Goal: Transaction & Acquisition: Subscribe to service/newsletter

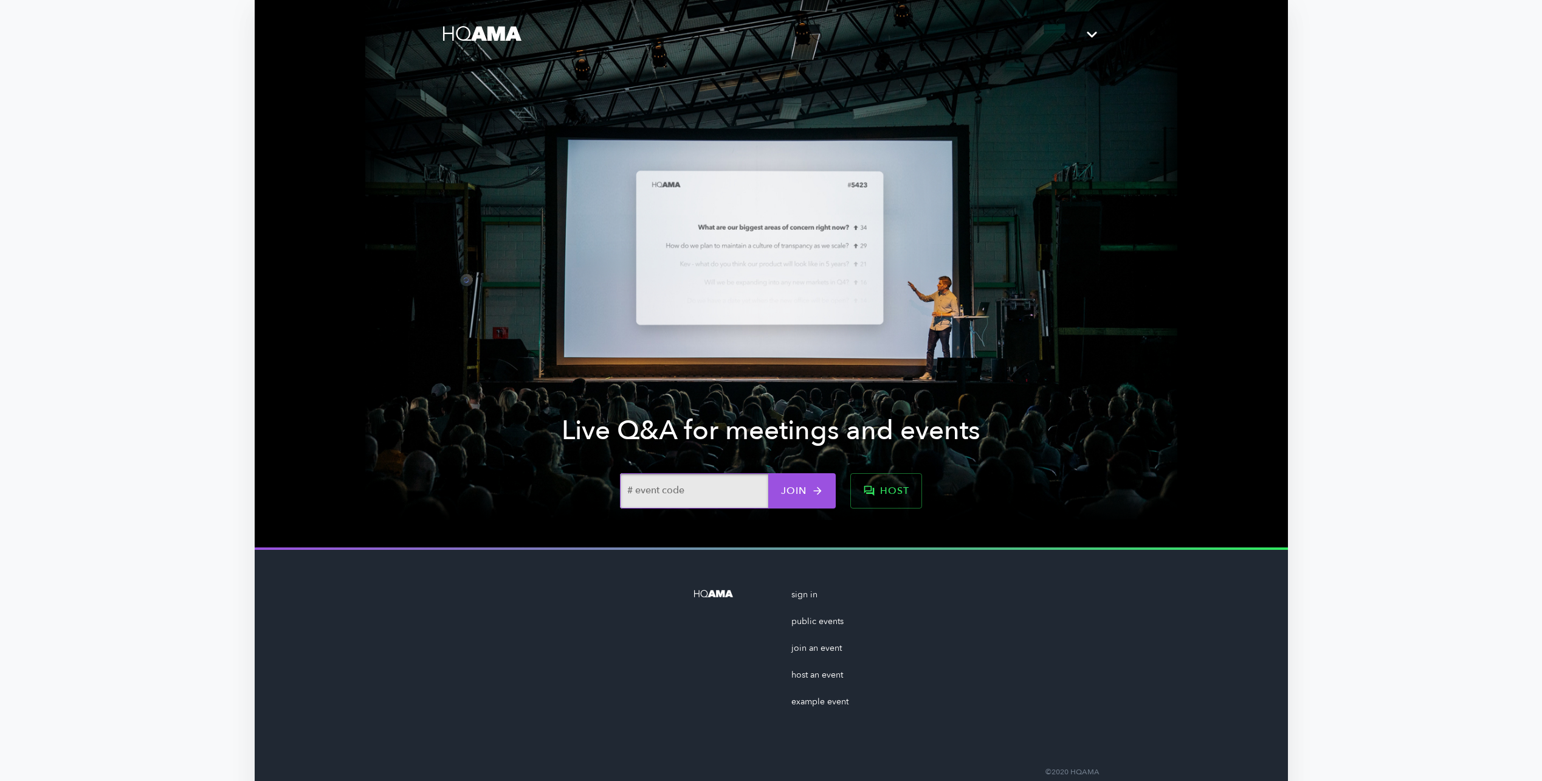
click at [807, 596] on link "sign in" at bounding box center [819, 601] width 57 height 27
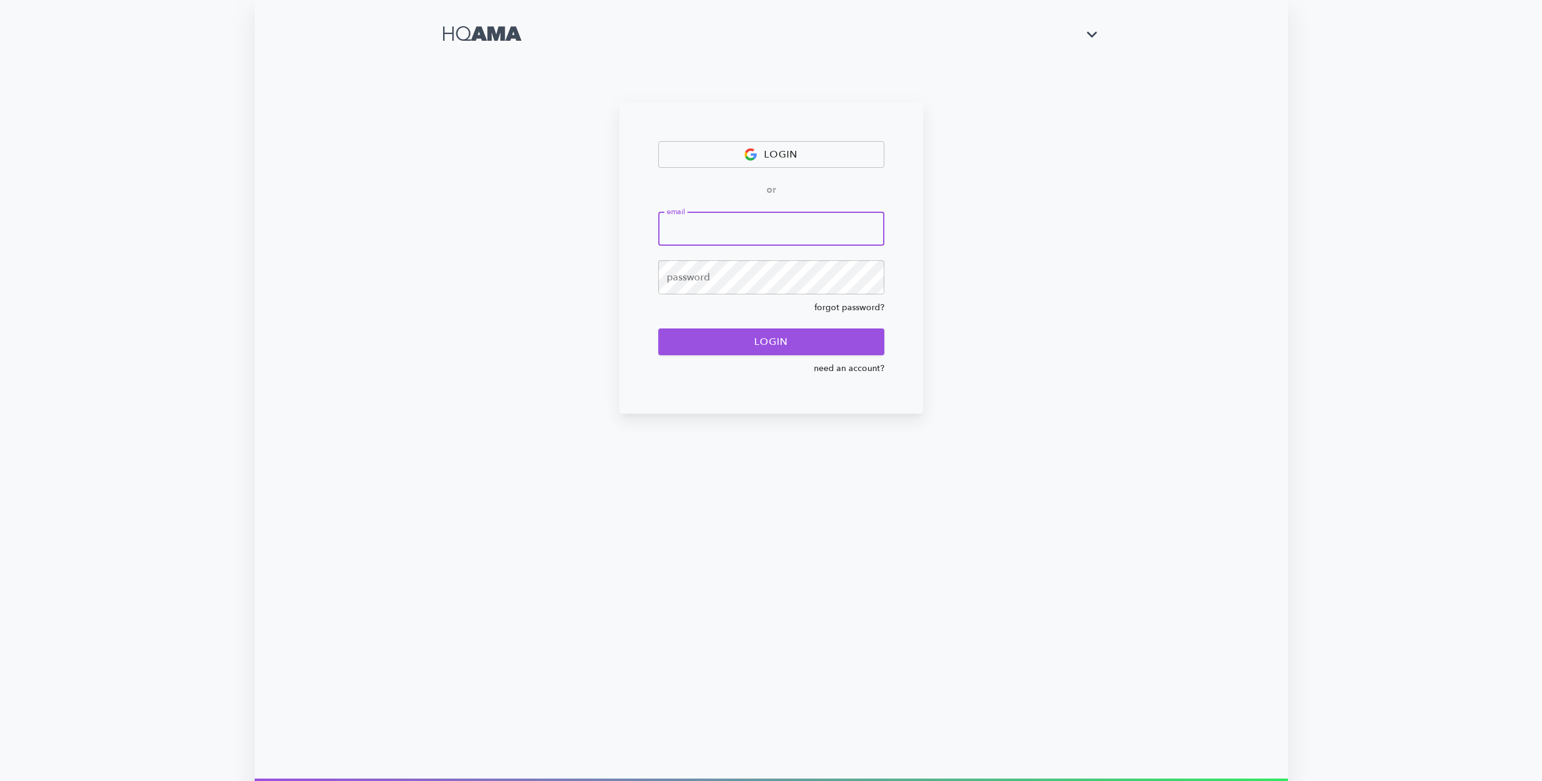
click at [720, 227] on input "email" at bounding box center [771, 229] width 226 height 34
type input "[PERSON_NAME][EMAIL_ADDRESS][PERSON_NAME][DOMAIN_NAME]"
click at [710, 334] on span "login" at bounding box center [771, 341] width 199 height 17
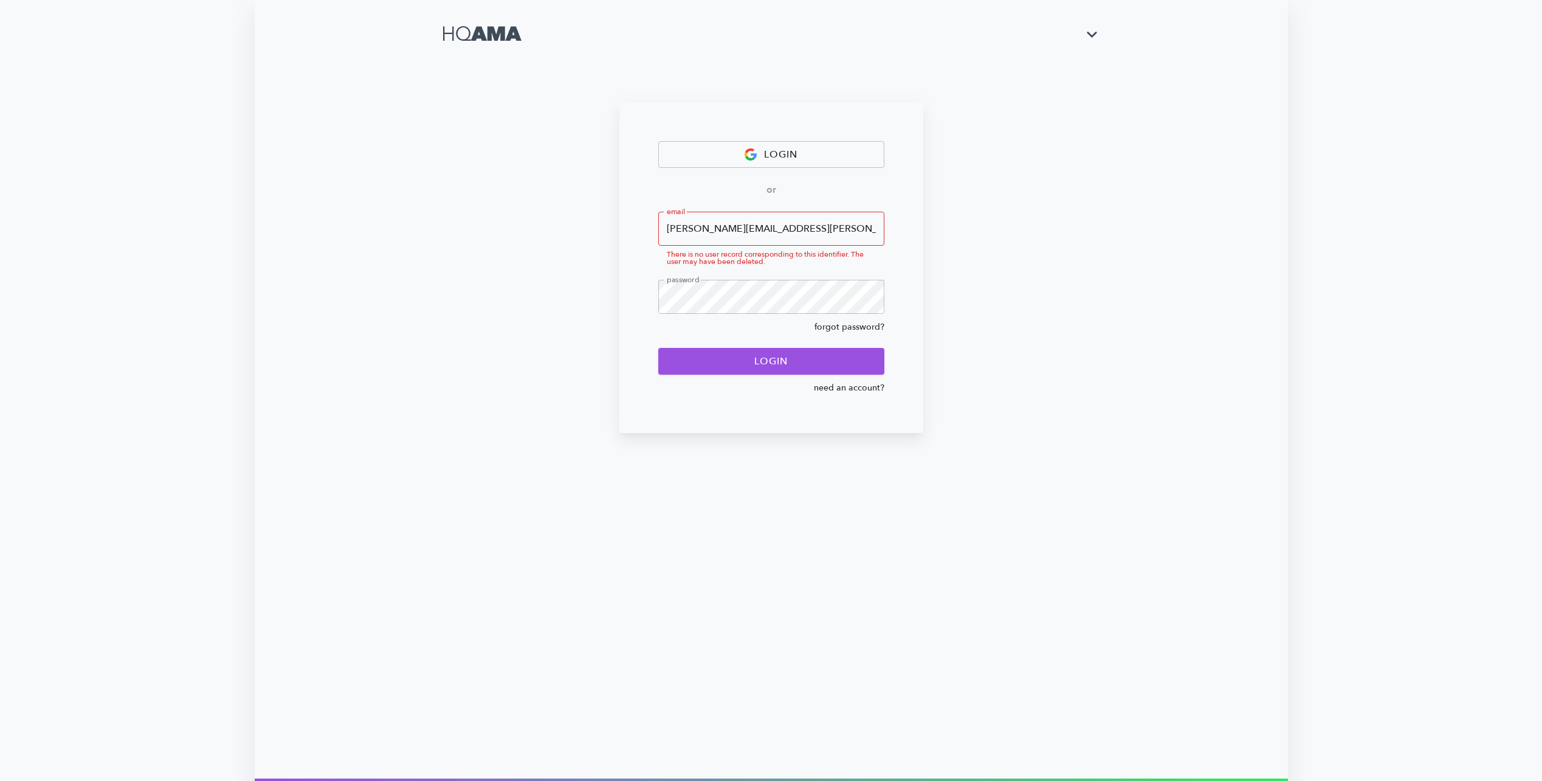
click at [764, 233] on input "[PERSON_NAME][EMAIL_ADDRESS][PERSON_NAME][DOMAIN_NAME]" at bounding box center [771, 229] width 226 height 34
click at [874, 387] on link "need an account?" at bounding box center [771, 388] width 226 height 12
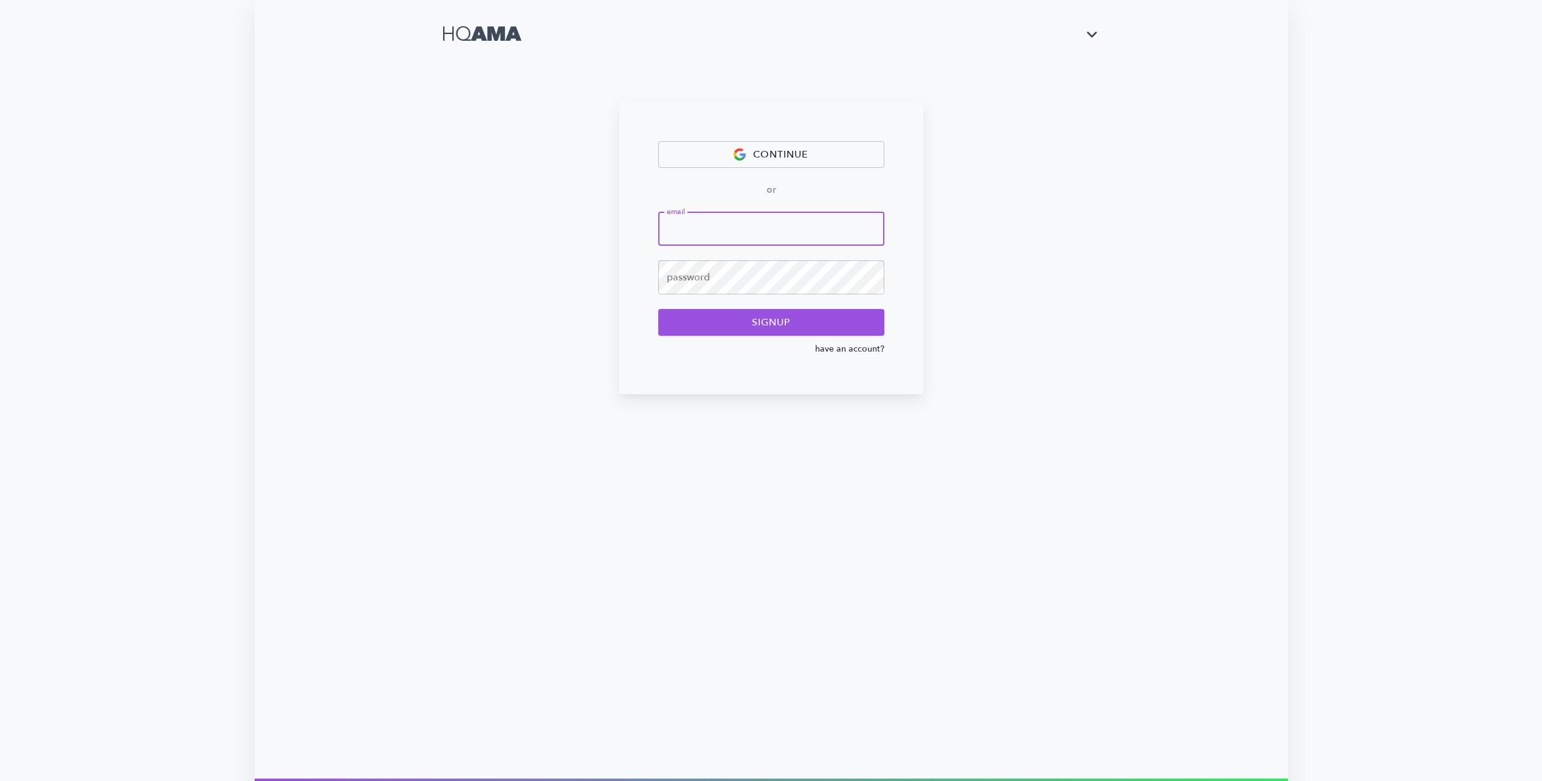
click at [792, 232] on input "email" at bounding box center [771, 229] width 226 height 34
paste input "[PERSON_NAME][EMAIL_ADDRESS][PERSON_NAME][DOMAIN_NAME]"
type input "[PERSON_NAME][EMAIL_ADDRESS][PERSON_NAME][DOMAIN_NAME]"
click at [593, 161] on div "continue or email jose.rijo@bd.com ​ password ​ signup have an account?" at bounding box center [771, 389] width 812 height 778
click at [699, 329] on span "signup" at bounding box center [771, 322] width 199 height 17
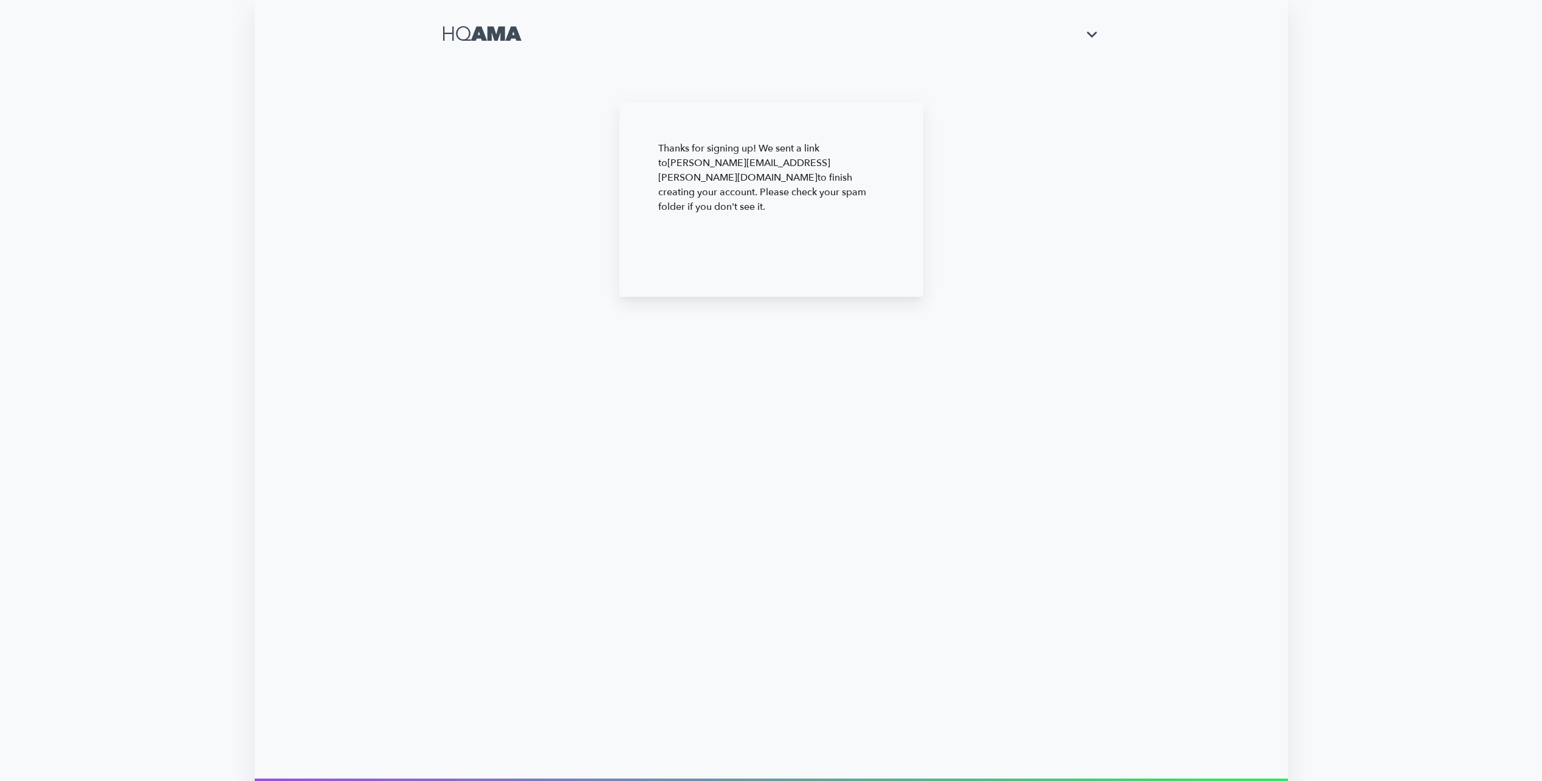
click at [753, 159] on p "Thanks for signing up! We sent a link to jose.rijo@bd.com to finish creating yo…" at bounding box center [771, 177] width 226 height 73
click at [477, 30] on icon at bounding box center [482, 33] width 78 height 15
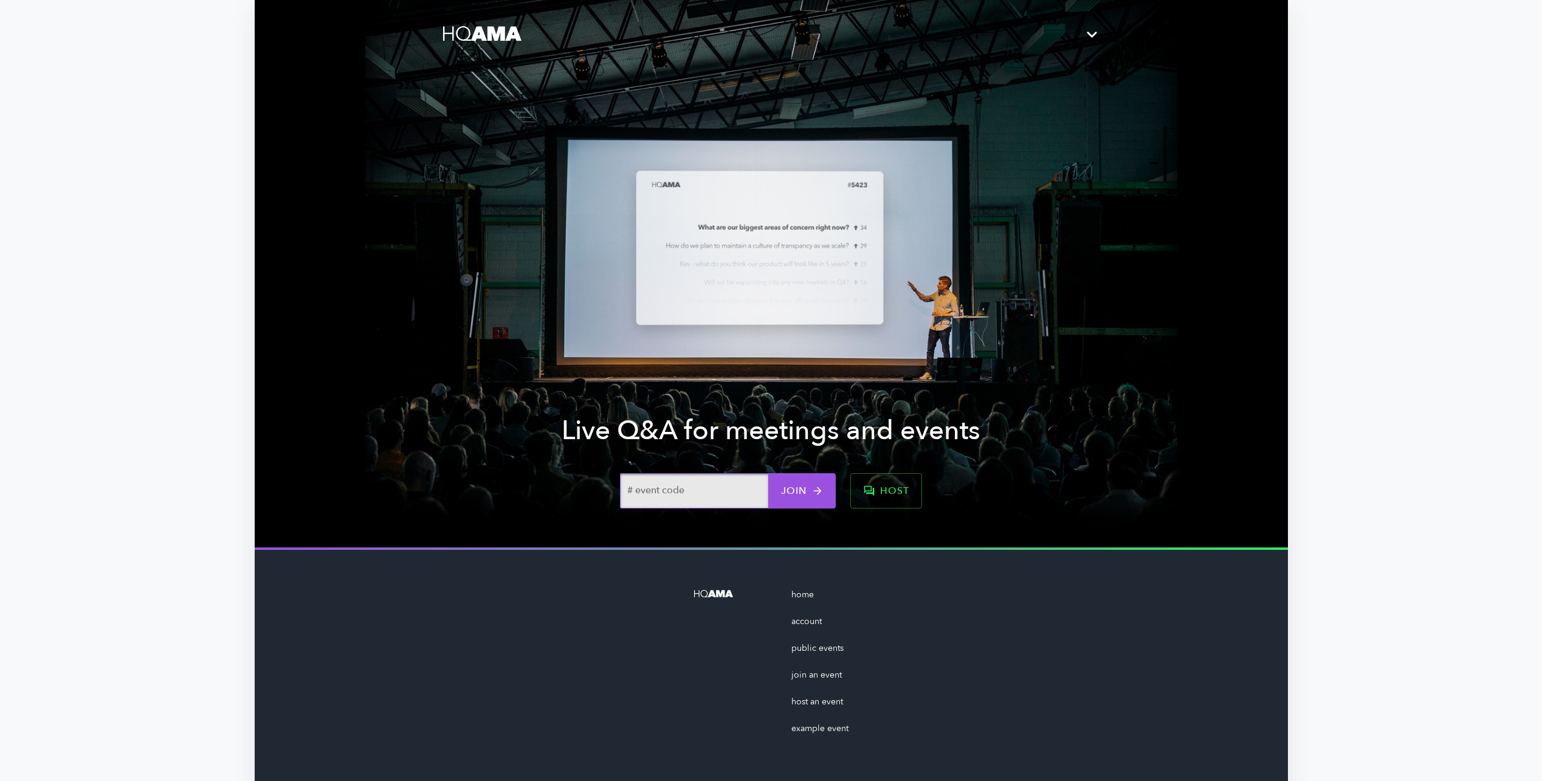
click at [815, 618] on link "account" at bounding box center [819, 628] width 57 height 27
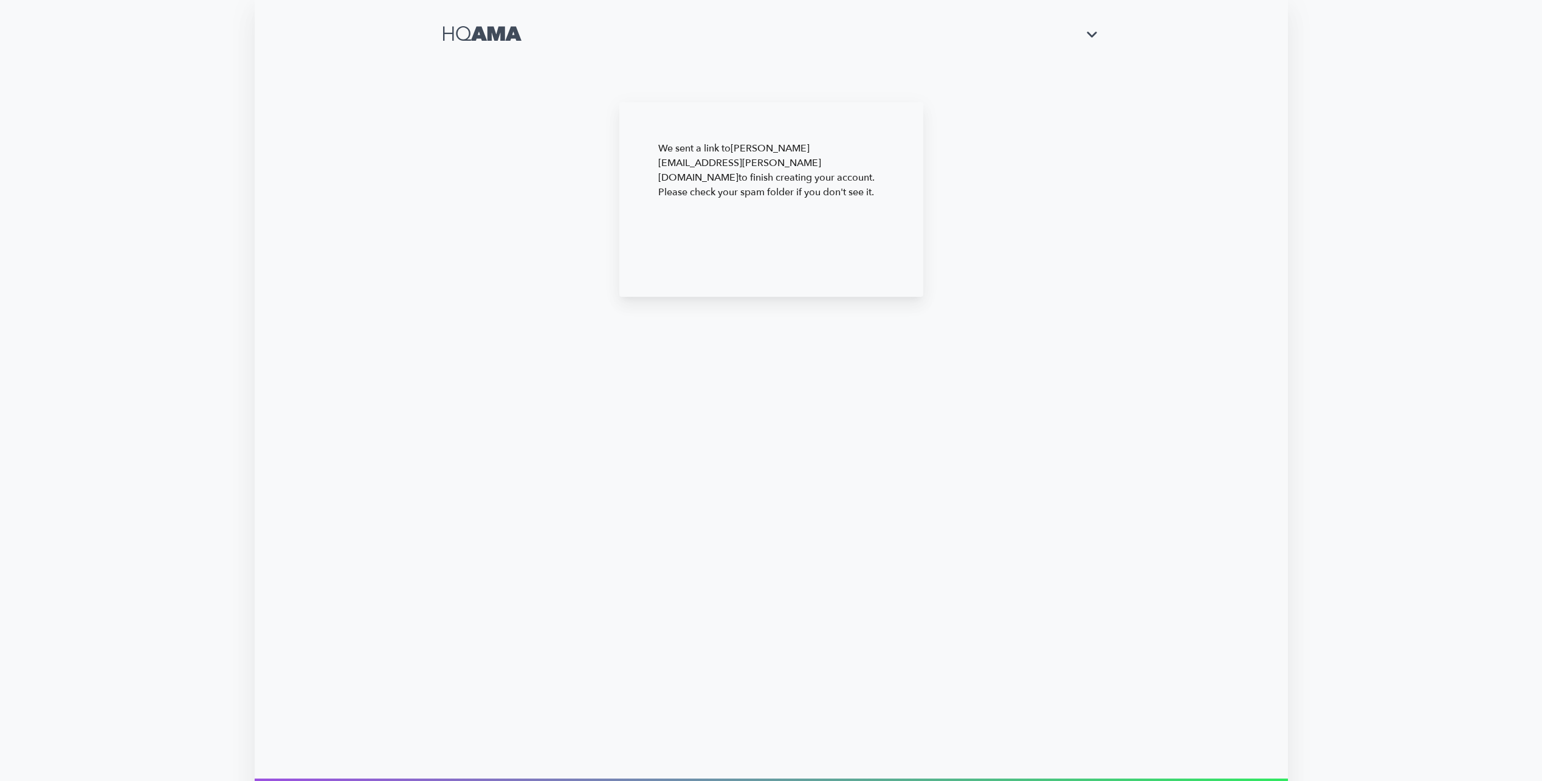
click at [1092, 36] on icon "button" at bounding box center [1092, 35] width 10 height 6
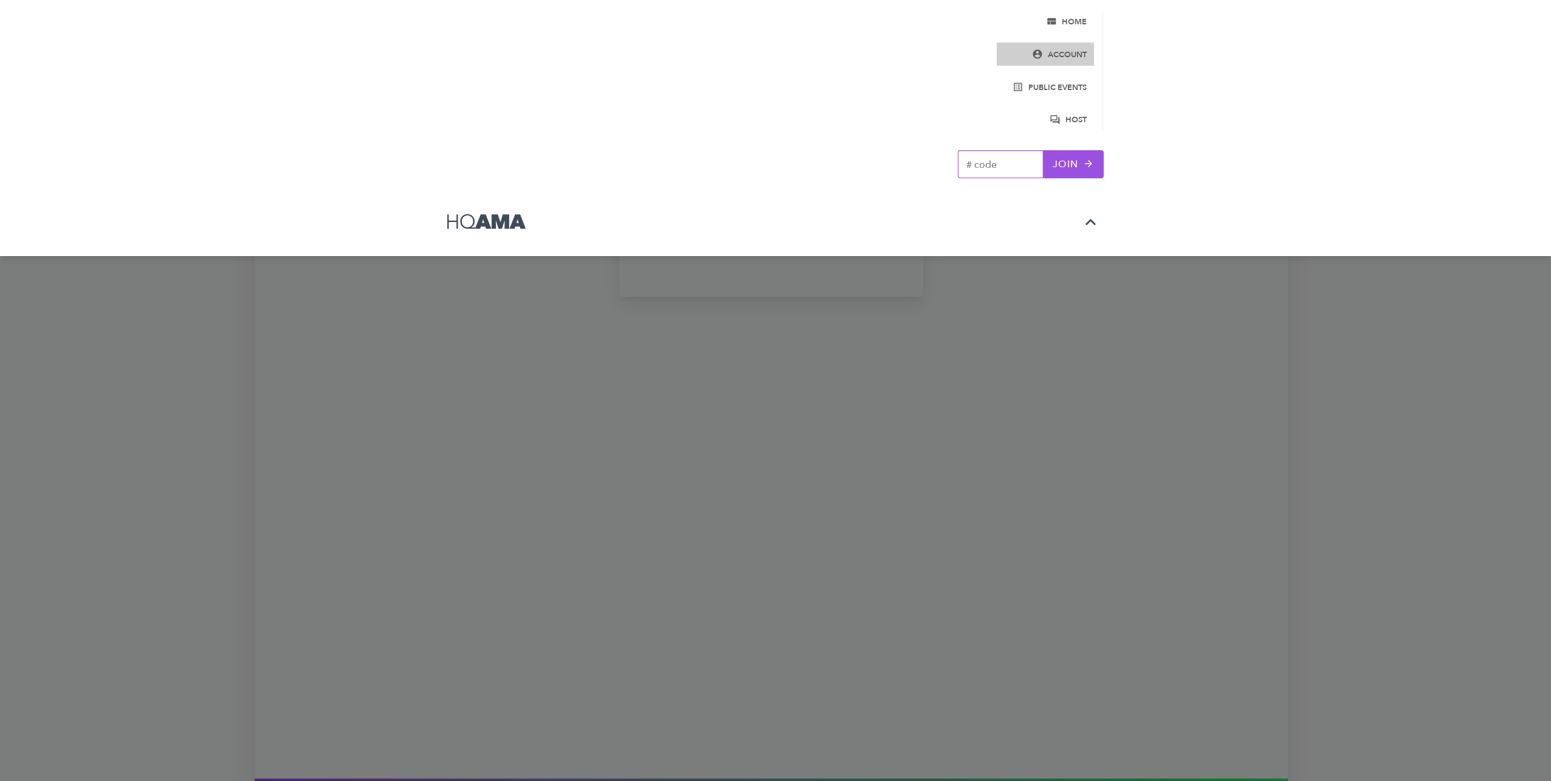
click at [1067, 50] on span "account" at bounding box center [1045, 55] width 83 height 14
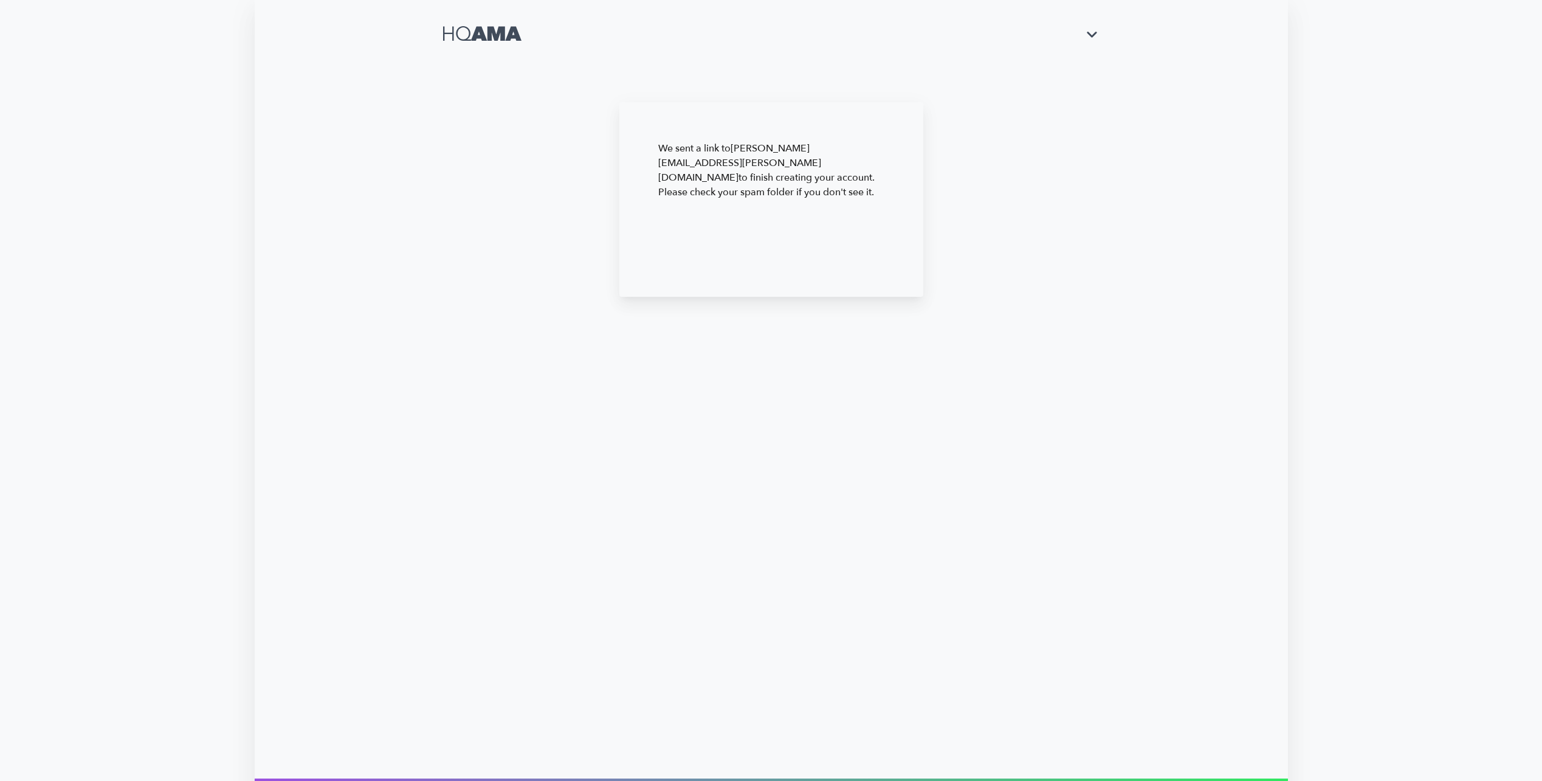
click at [1094, 28] on icon "button" at bounding box center [1091, 34] width 21 height 21
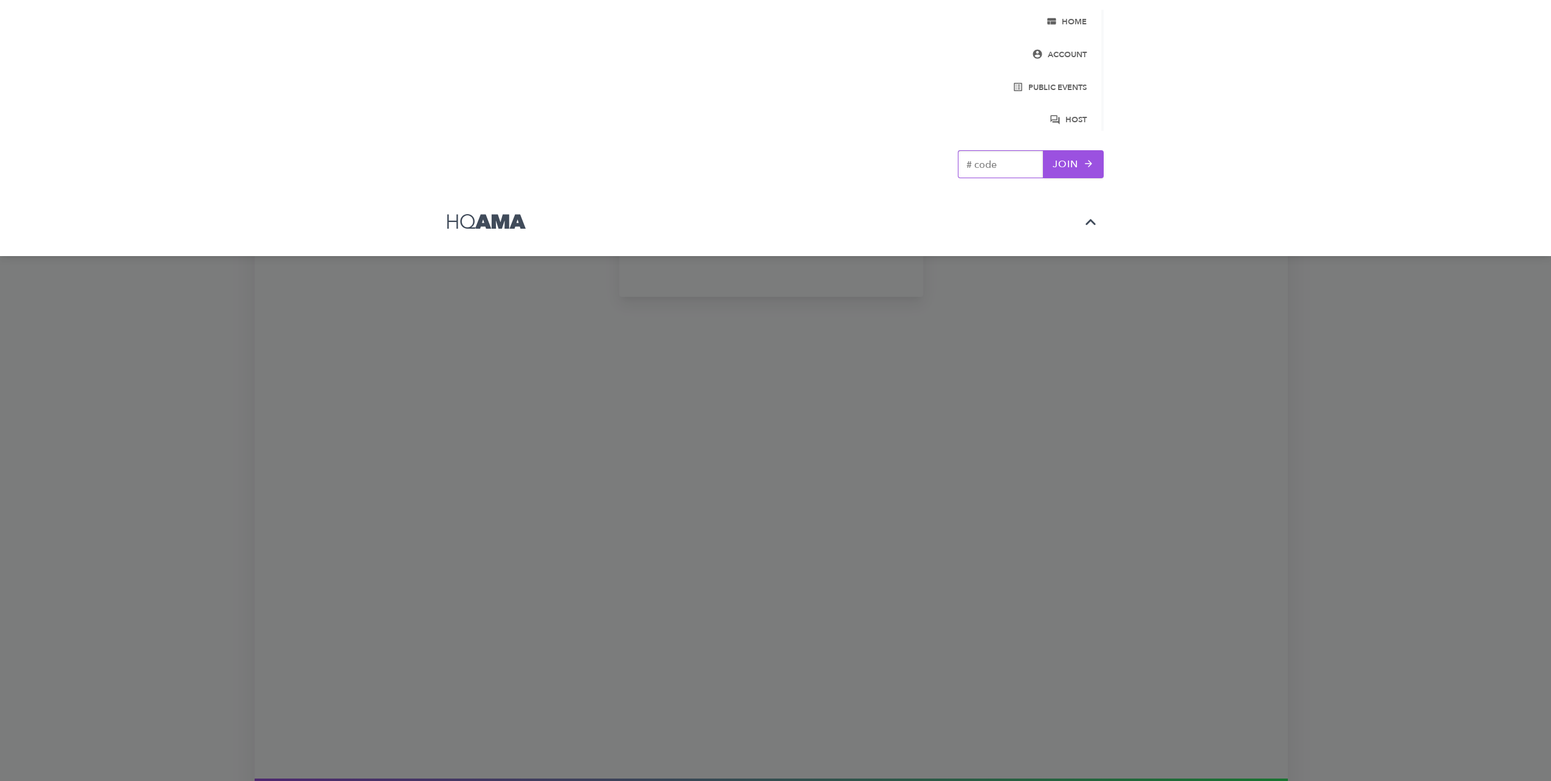
click at [1094, 219] on icon "button" at bounding box center [1090, 222] width 21 height 21
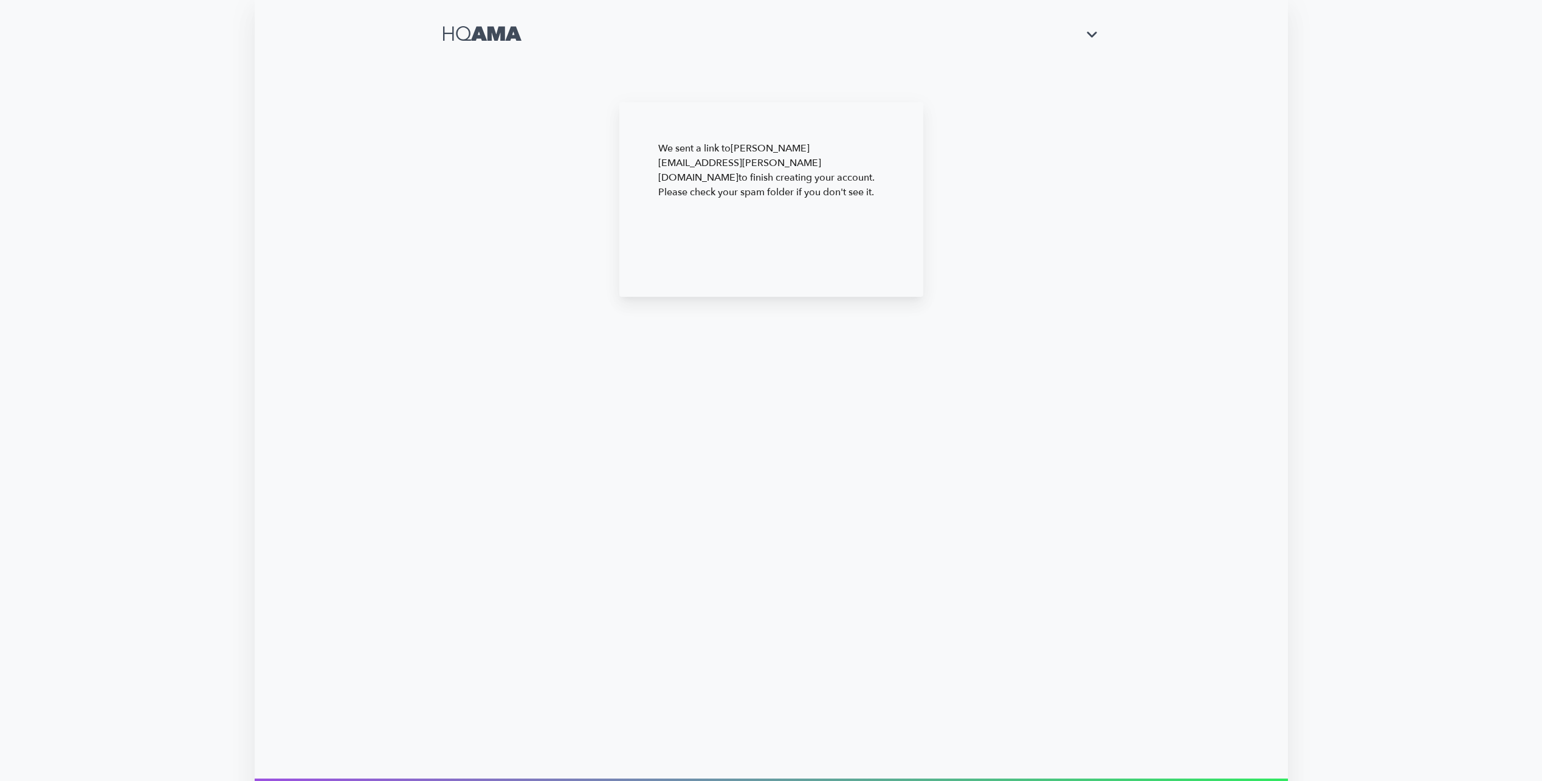
click at [1091, 17] on div at bounding box center [771, 34] width 812 height 68
click at [1092, 29] on icon "button" at bounding box center [1091, 34] width 21 height 21
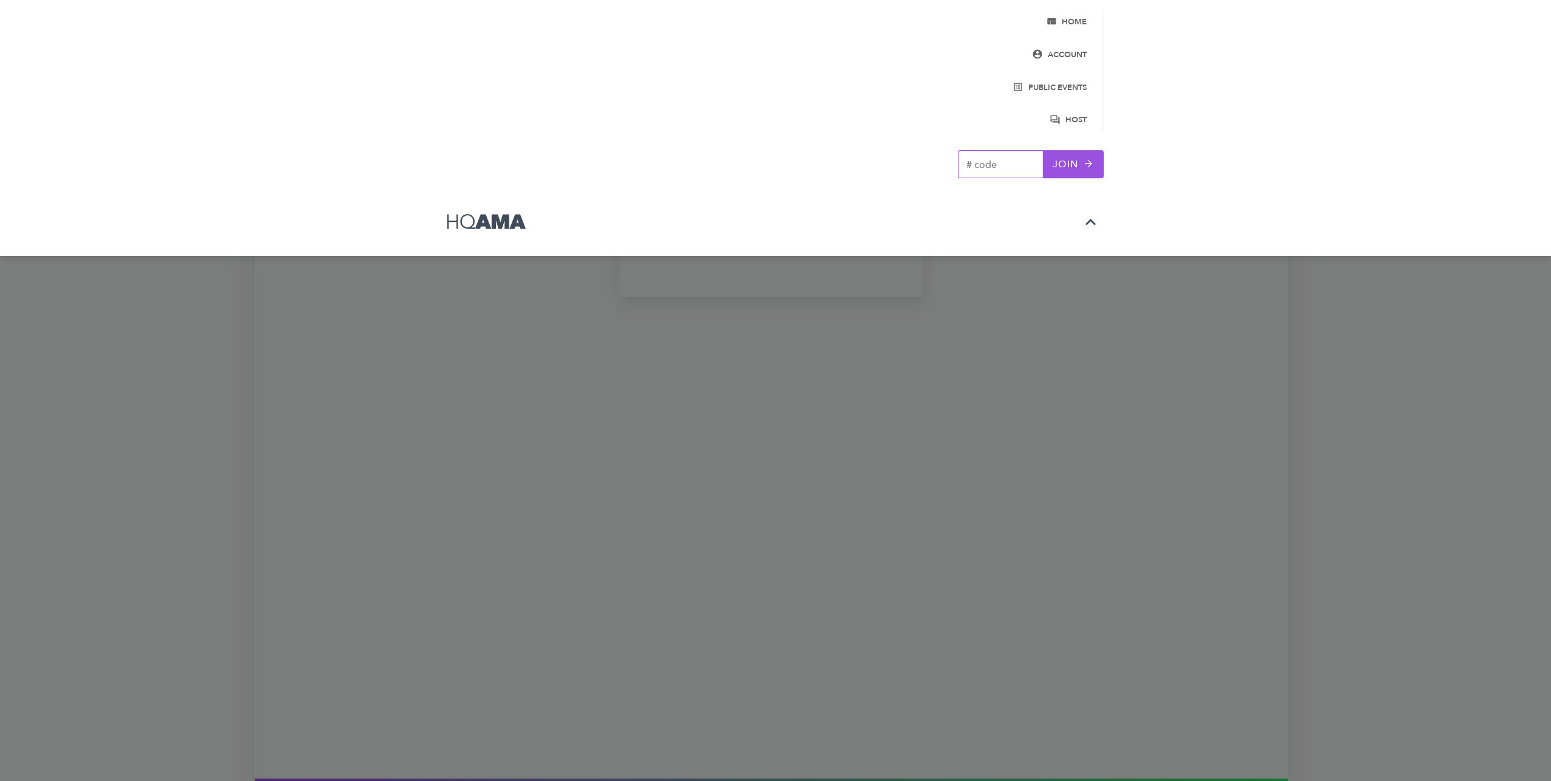
drag, startPoint x: 645, startPoint y: 440, endPoint x: 642, endPoint y: 415, distance: 24.5
click at [646, 436] on div at bounding box center [775, 390] width 1551 height 781
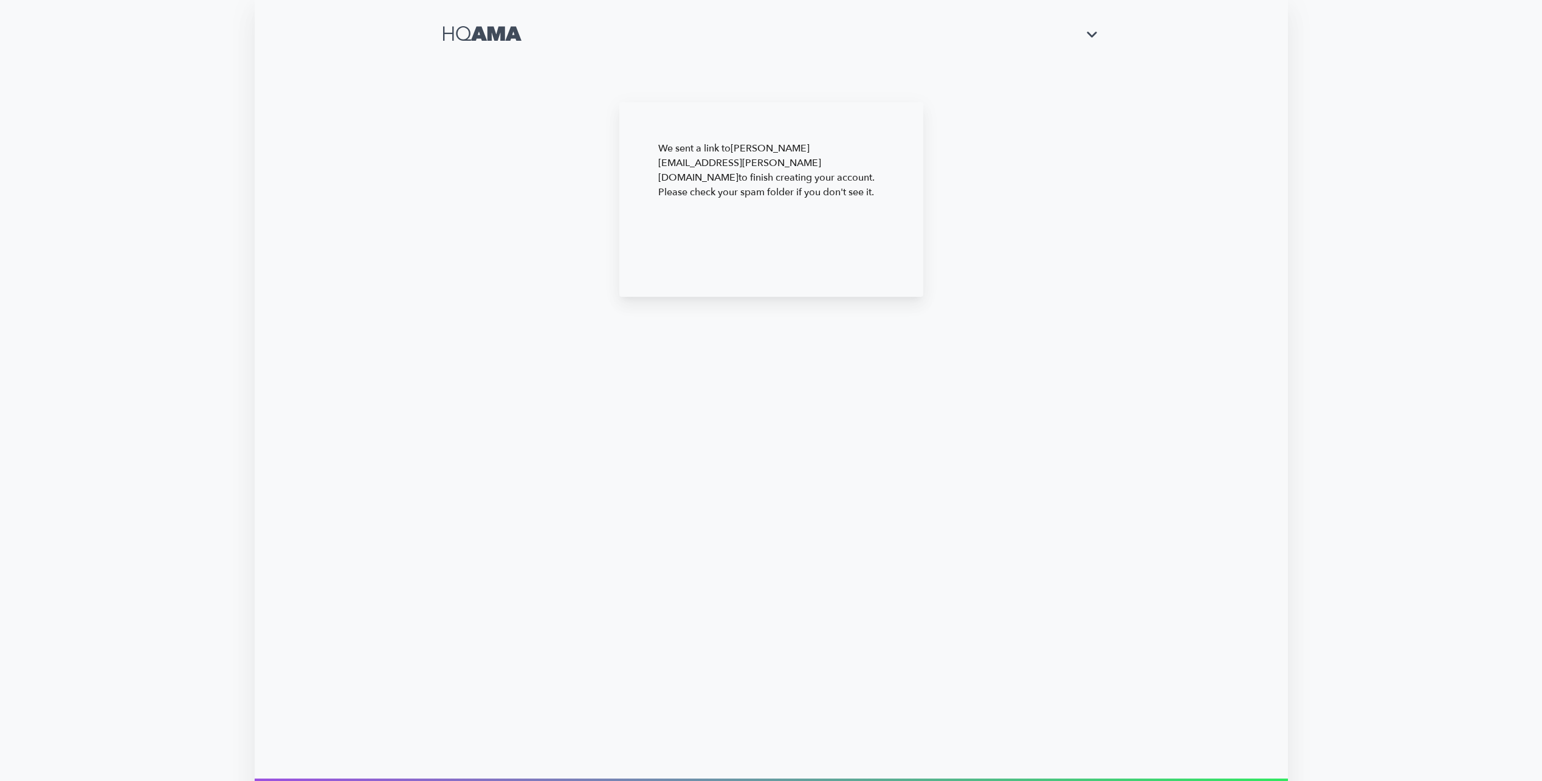
drag, startPoint x: 537, startPoint y: 34, endPoint x: 429, endPoint y: 33, distance: 107.6
click at [429, 33] on div at bounding box center [771, 34] width 812 height 68
click at [834, 163] on p "We sent a link to jose.rijo@bd.com to finish creating your account. Please chec…" at bounding box center [771, 170] width 226 height 58
click at [1088, 42] on icon "button" at bounding box center [1091, 34] width 21 height 21
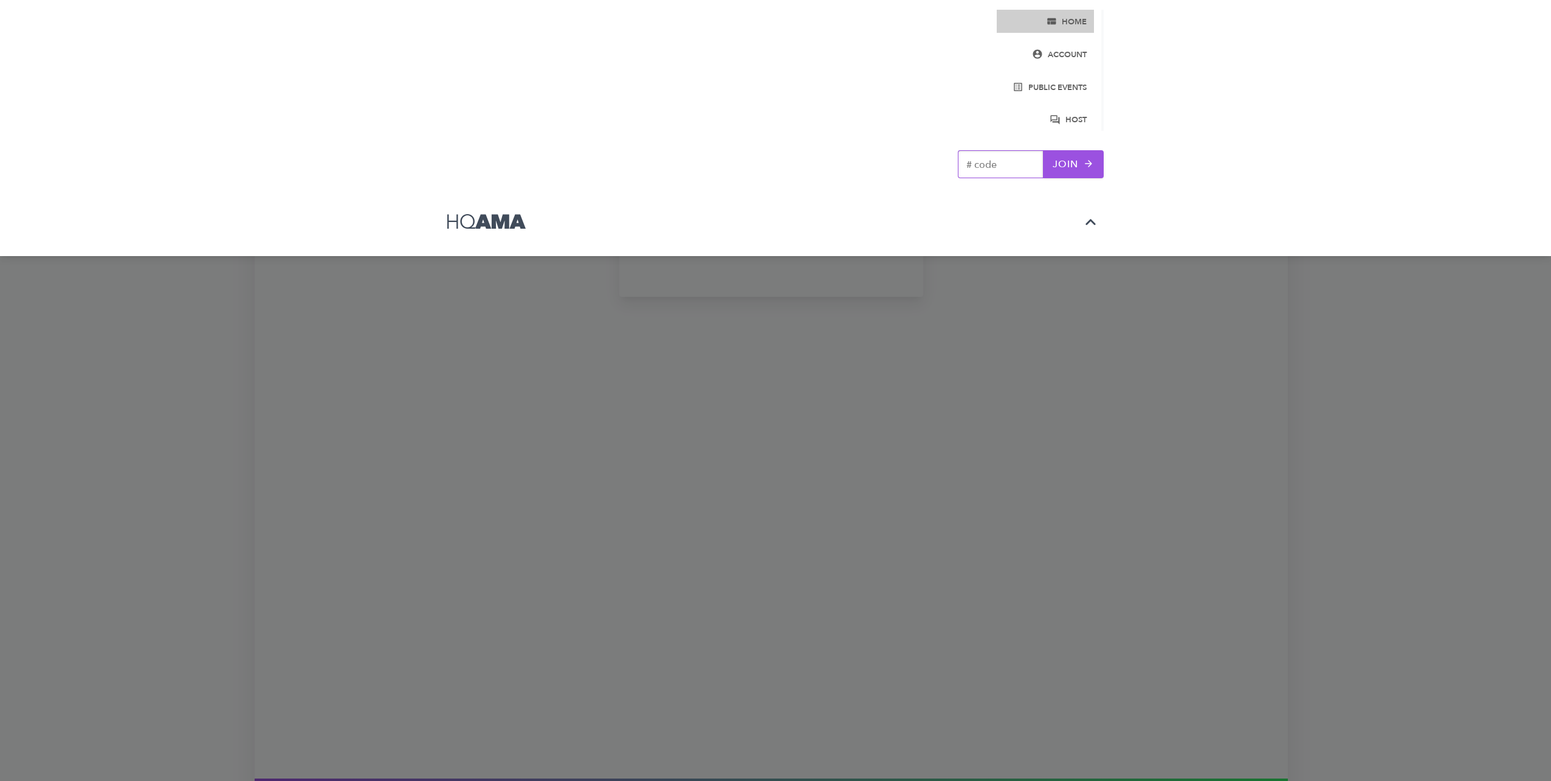
click at [1077, 24] on span "home" at bounding box center [1045, 22] width 83 height 14
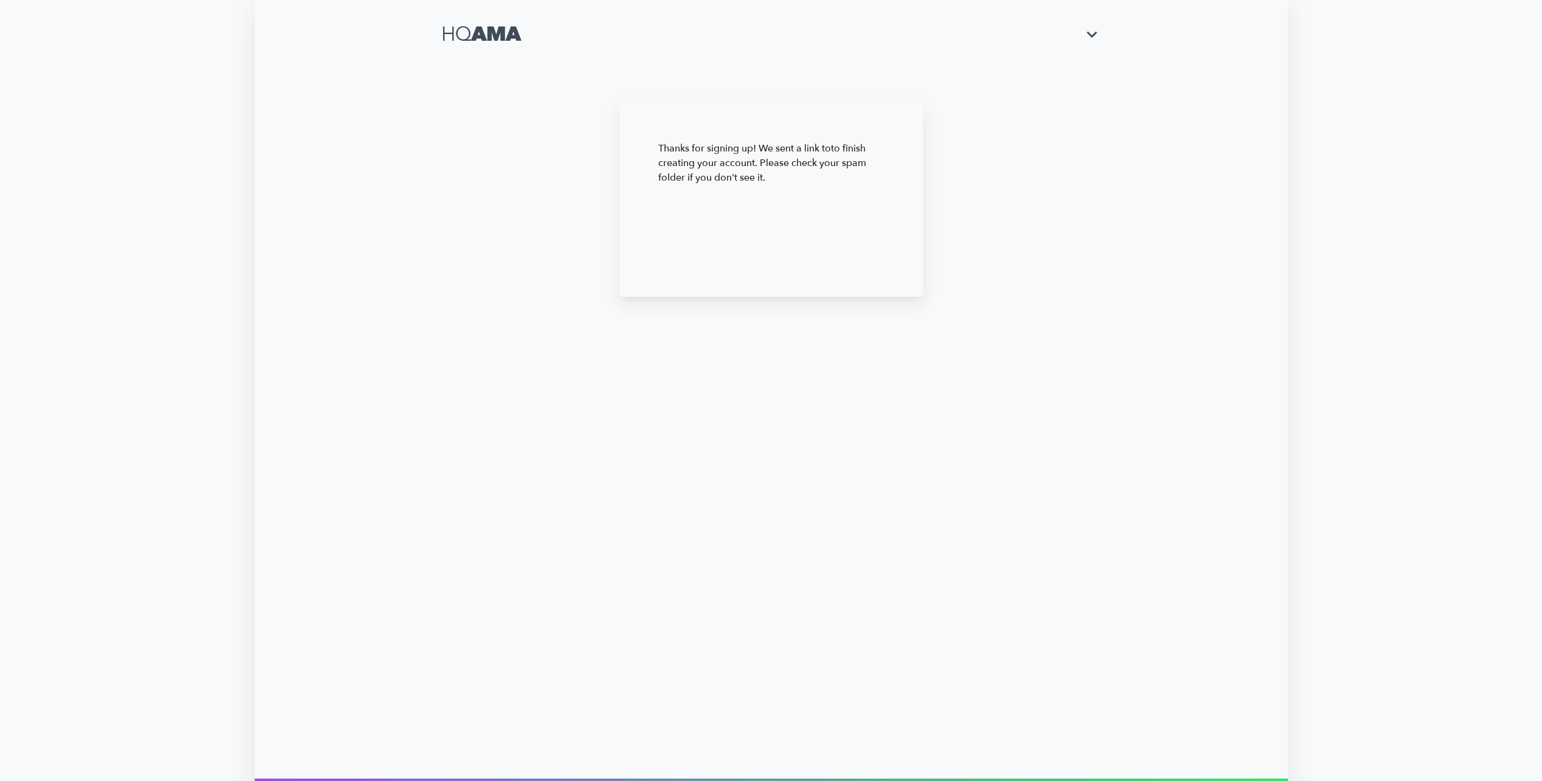
click at [1081, 32] on icon "button" at bounding box center [1091, 34] width 21 height 21
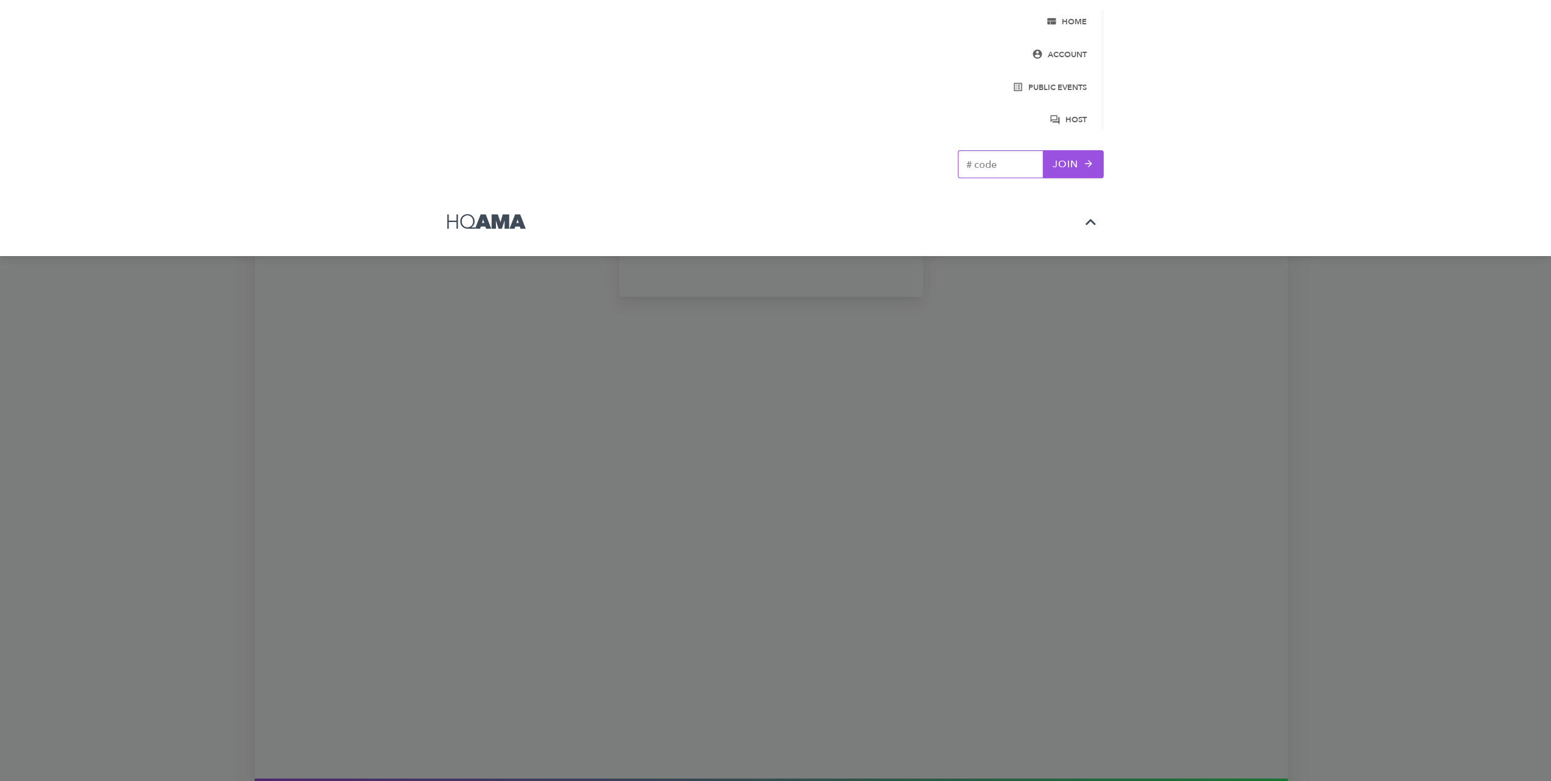
click at [1063, 283] on div at bounding box center [775, 390] width 1551 height 781
